Goal: Information Seeking & Learning: Learn about a topic

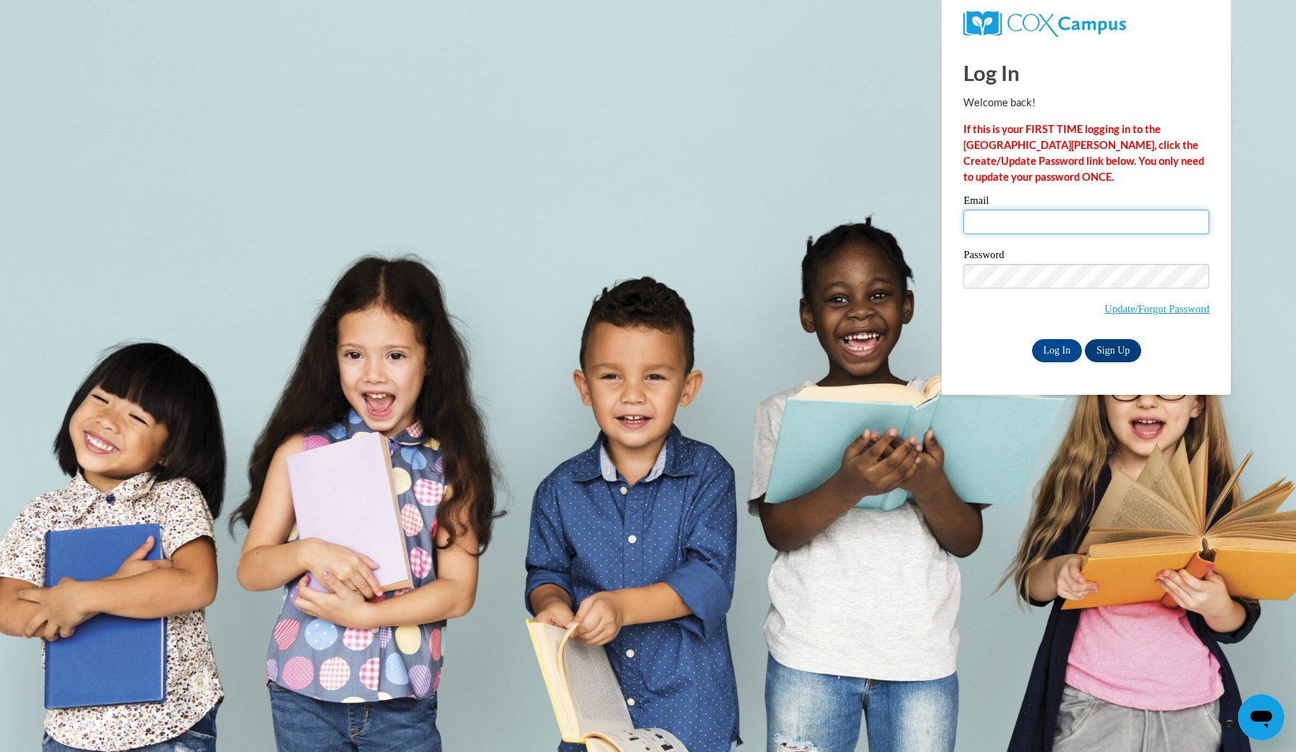
type input "jordanhalsey.ysccc@gmail.com"
click at [1056, 348] on input "Log In" at bounding box center [1057, 350] width 51 height 23
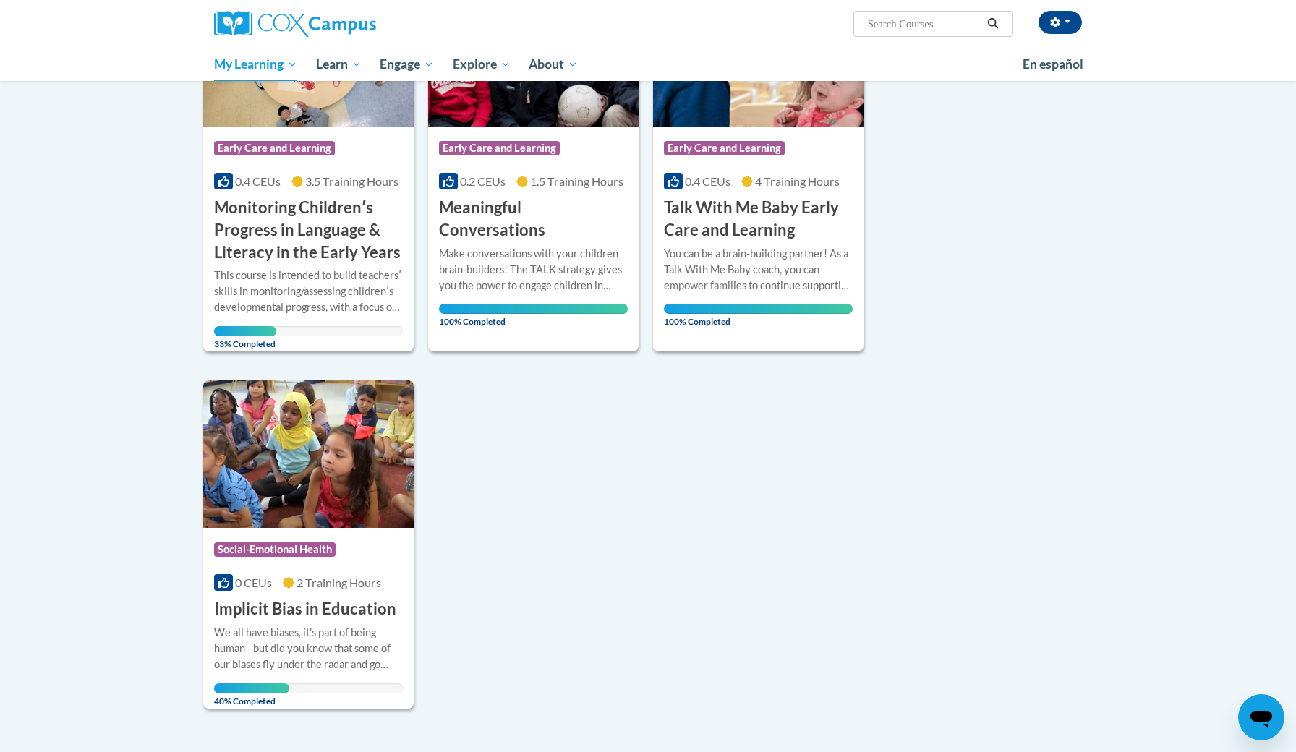
scroll to position [279, 0]
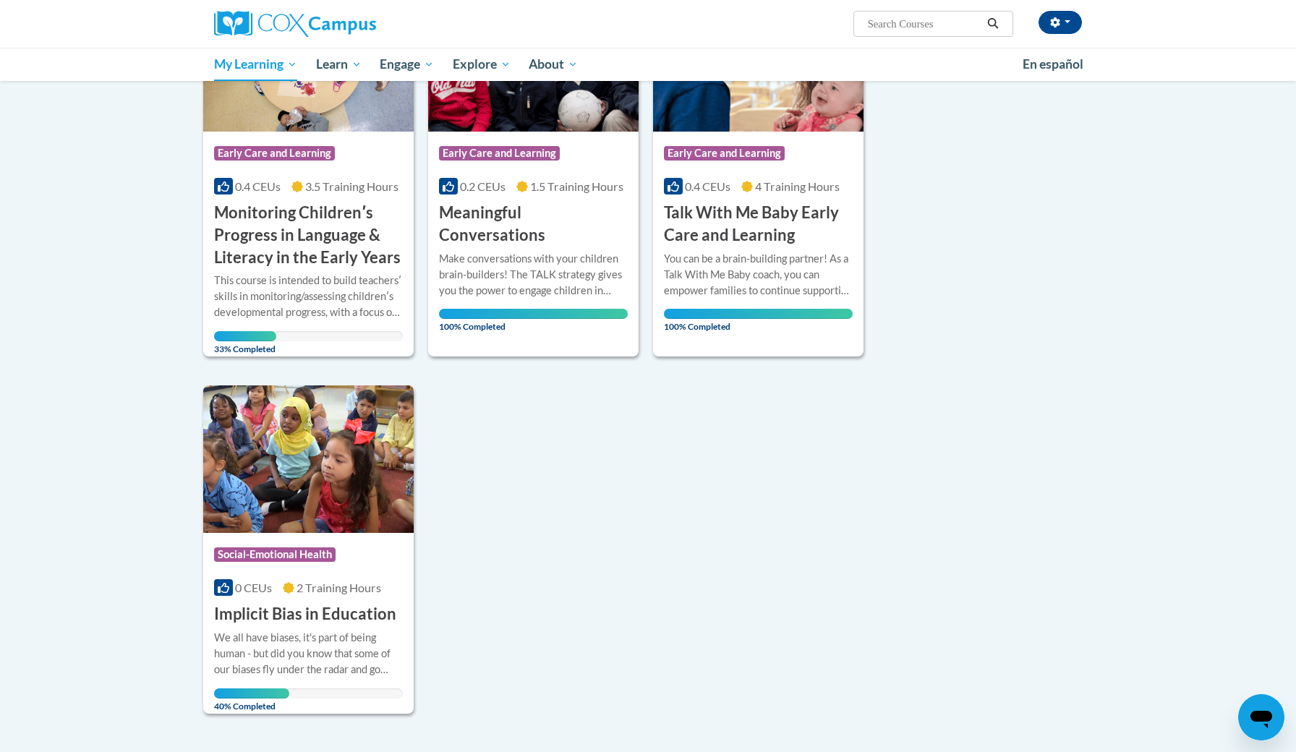
click at [329, 259] on h3 "Monitoring Childrenʹs Progress in Language & Literacy in the Early Years" at bounding box center [308, 235] width 189 height 67
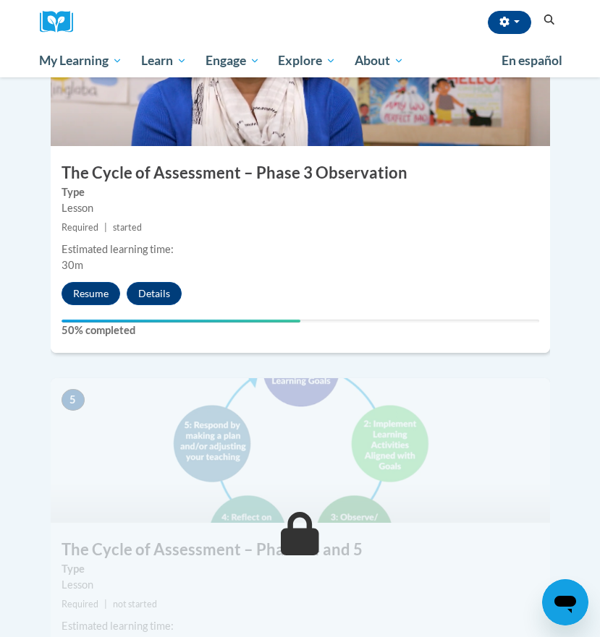
scroll to position [1666, 0]
click at [82, 282] on button "Resume" at bounding box center [90, 293] width 59 height 23
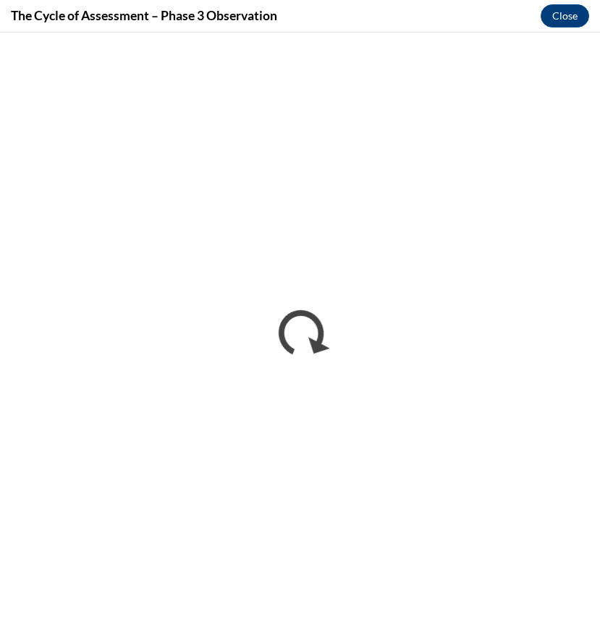
scroll to position [0, 0]
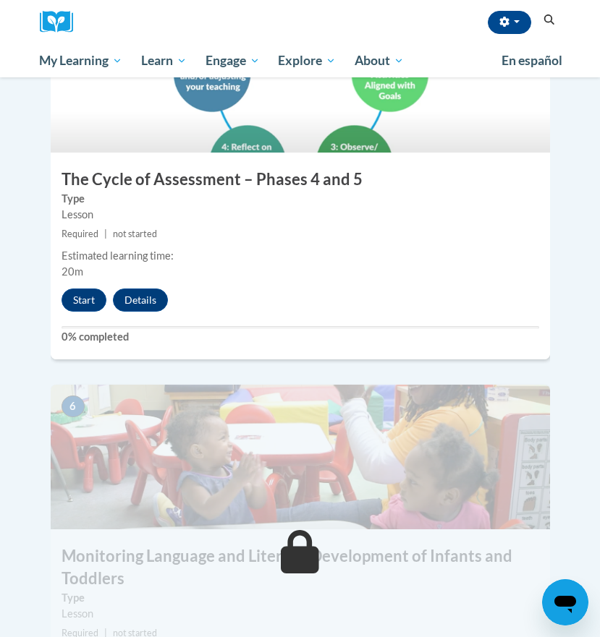
scroll to position [2035, 0]
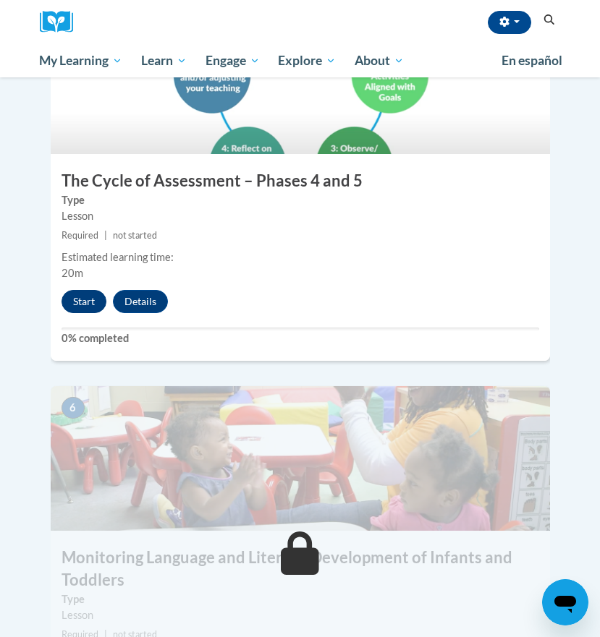
click at [82, 290] on button "Start" at bounding box center [83, 301] width 45 height 23
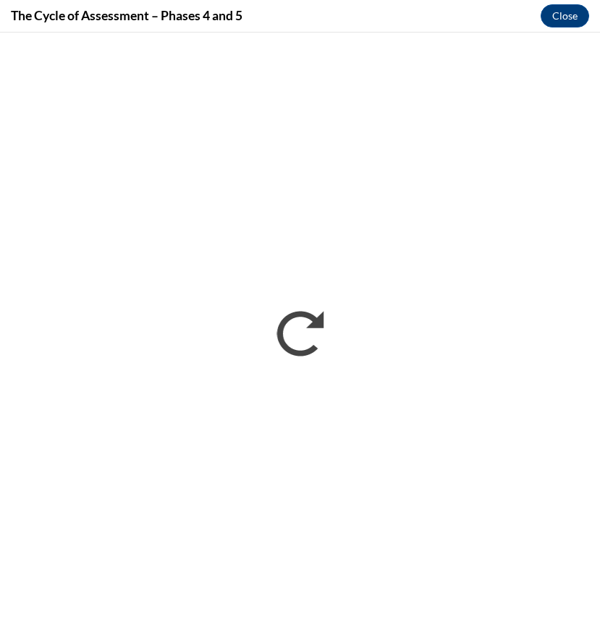
scroll to position [0, 0]
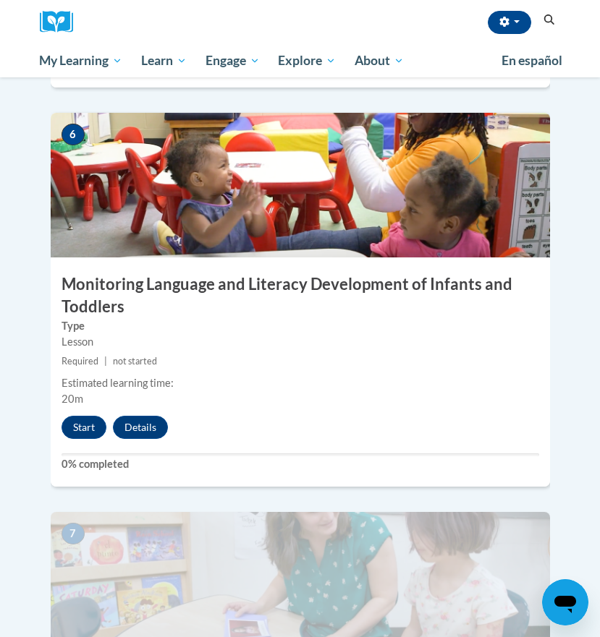
scroll to position [2306, 0]
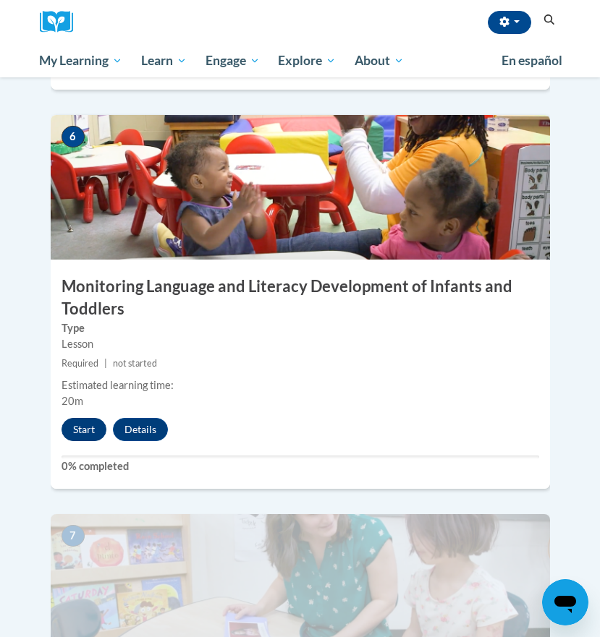
click at [73, 418] on button "Start" at bounding box center [83, 429] width 45 height 23
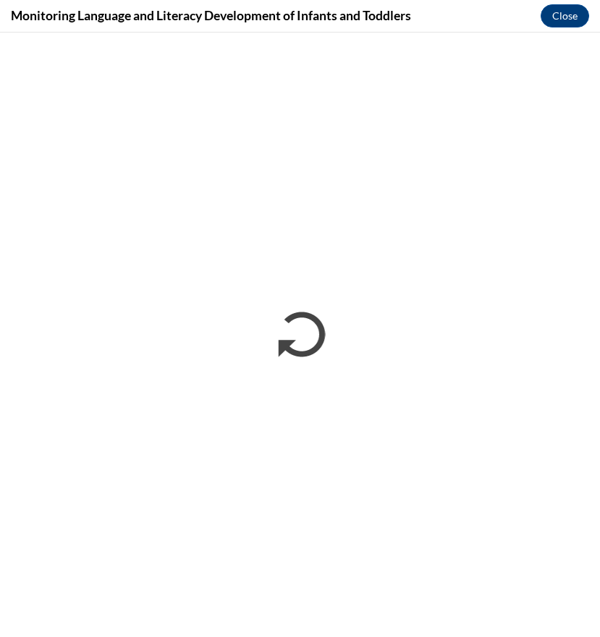
scroll to position [0, 0]
click at [574, 4] on div "Monitoring Language and Literacy Development of Infants and Toddlers Close" at bounding box center [300, 16] width 600 height 33
click at [569, 15] on button "Close" at bounding box center [564, 15] width 48 height 23
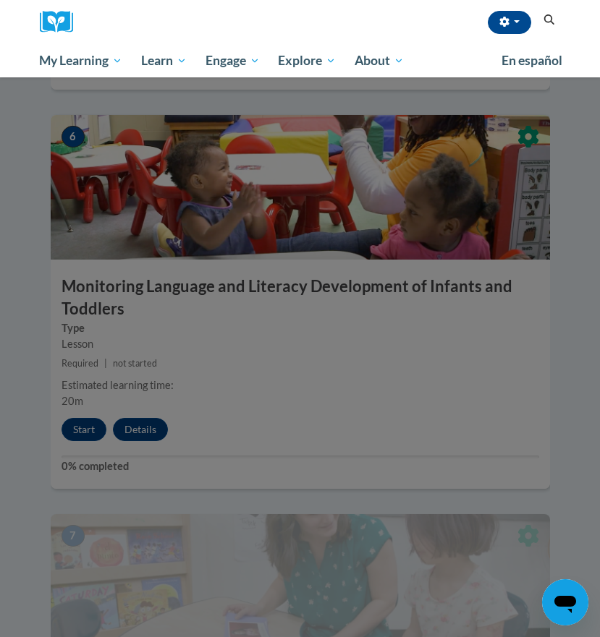
click at [281, 331] on div at bounding box center [300, 318] width 600 height 637
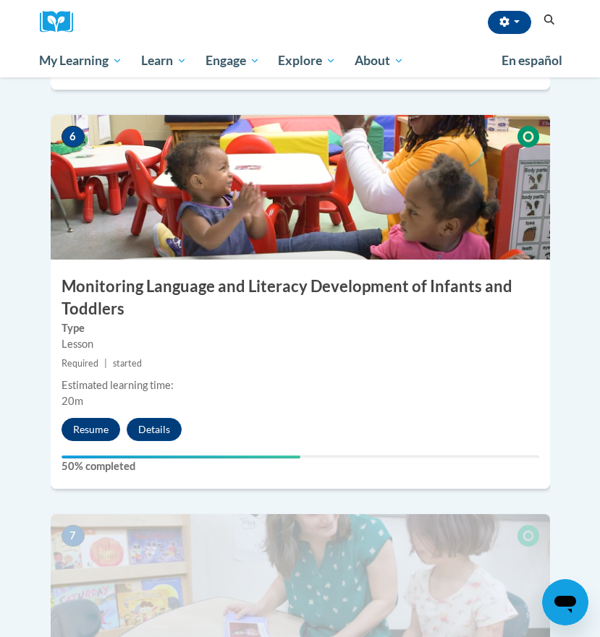
click at [79, 418] on button "Resume" at bounding box center [90, 429] width 59 height 23
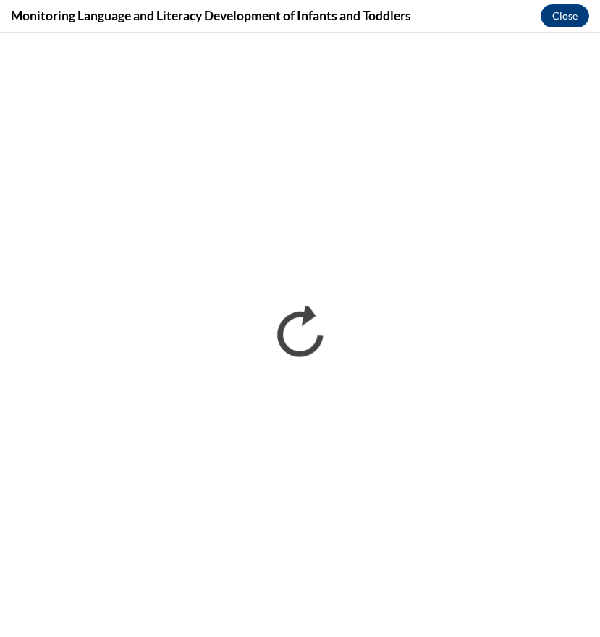
click at [432, 1] on div "Monitoring Language and Literacy Development of Infants and Toddlers Close" at bounding box center [300, 16] width 600 height 33
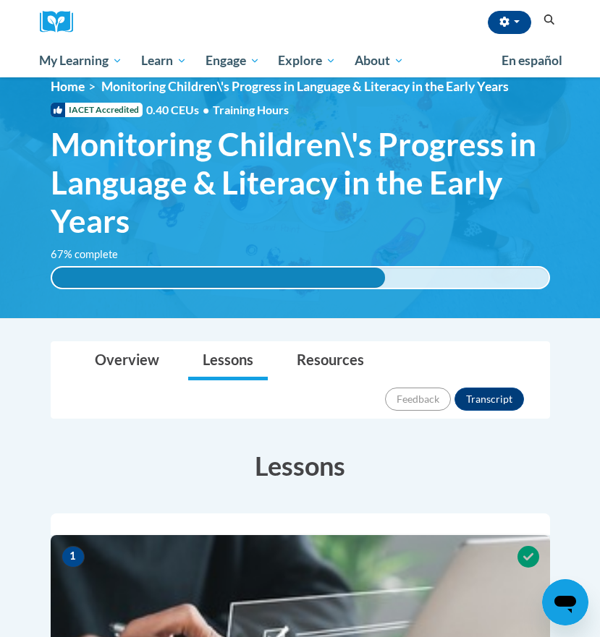
click at [312, 299] on img at bounding box center [300, 187] width 600 height 261
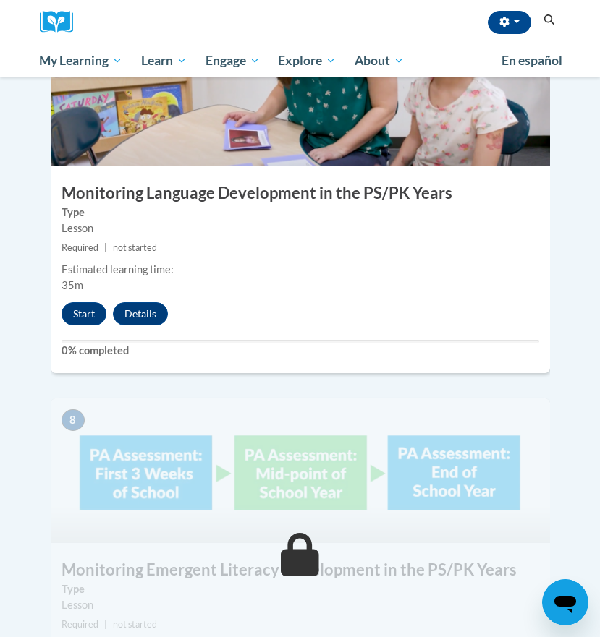
scroll to position [2544, 0]
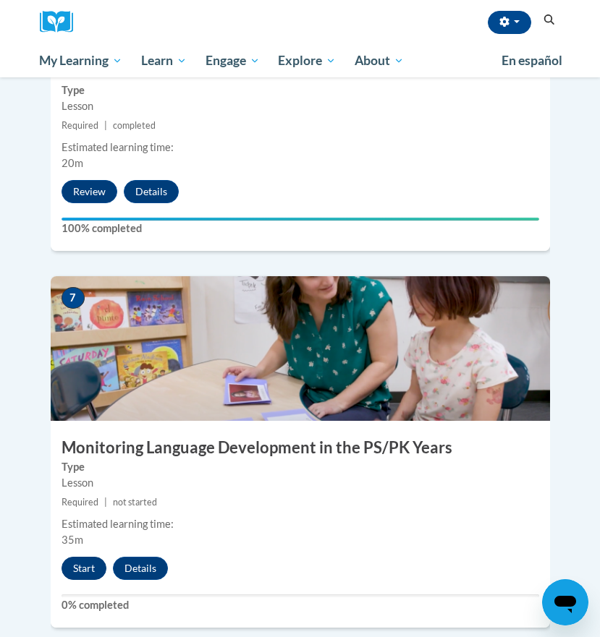
click at [93, 557] on button "Start" at bounding box center [83, 568] width 45 height 23
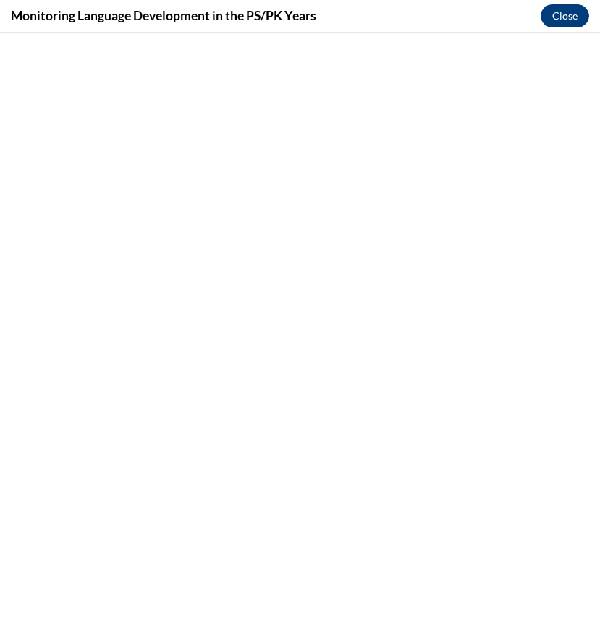
click at [561, 10] on button "Close" at bounding box center [564, 15] width 48 height 23
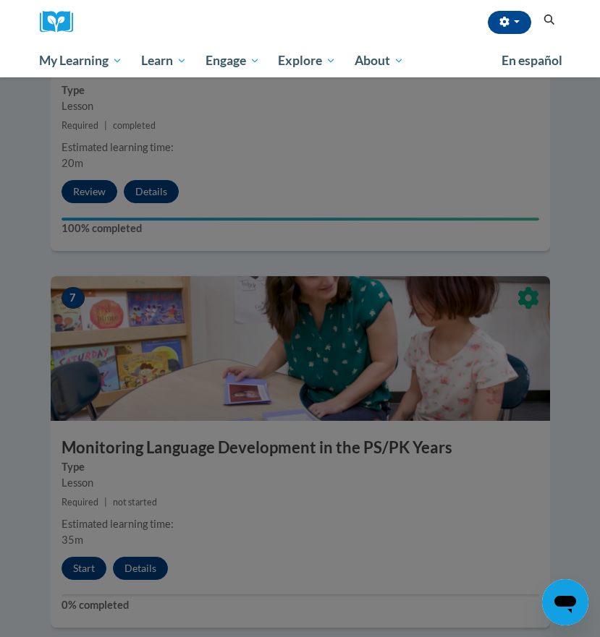
click at [540, 172] on div at bounding box center [300, 318] width 600 height 637
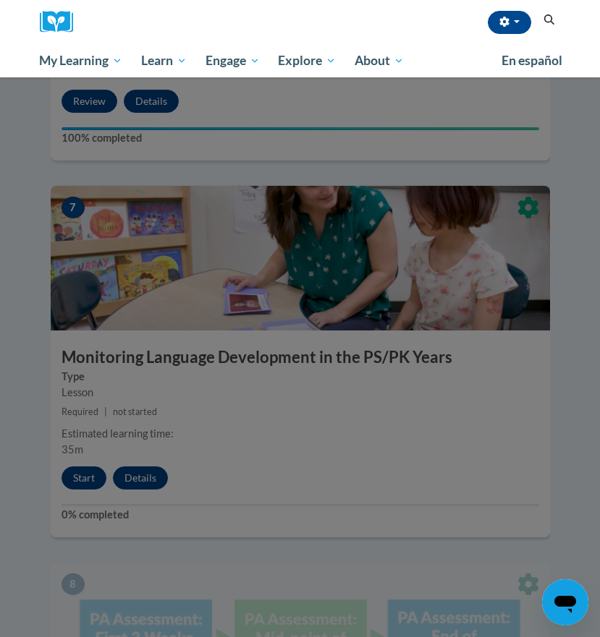
scroll to position [2622, 0]
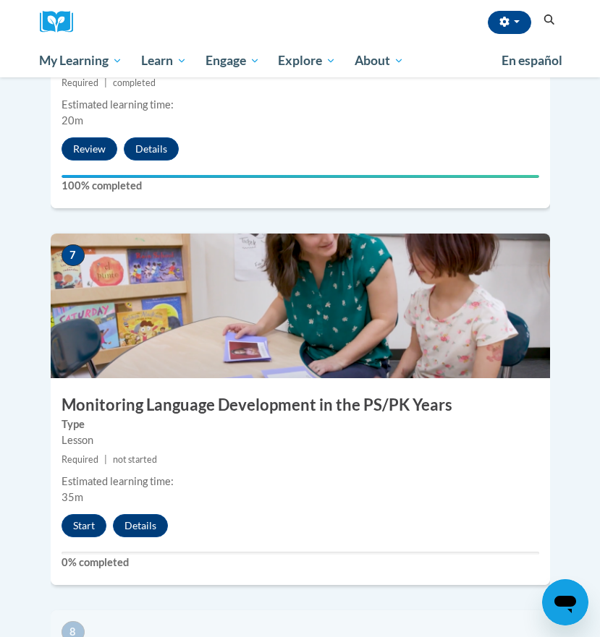
scroll to position [2584, 0]
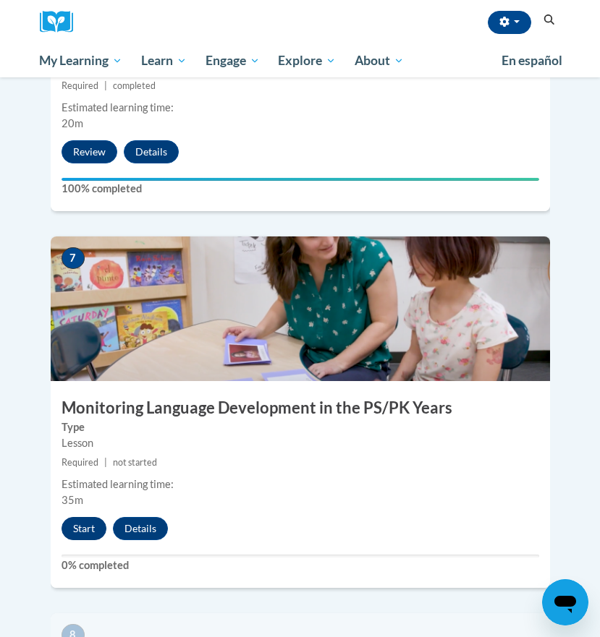
click at [94, 517] on button "Start" at bounding box center [83, 528] width 45 height 23
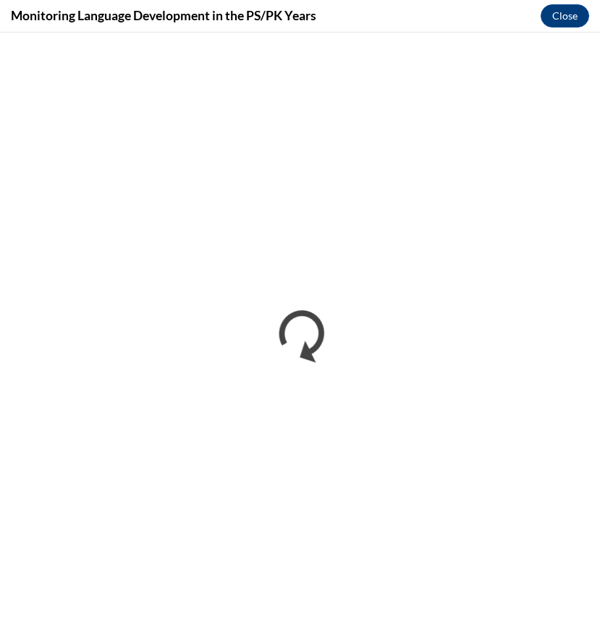
scroll to position [0, 0]
